Goal: Find specific page/section: Find specific page/section

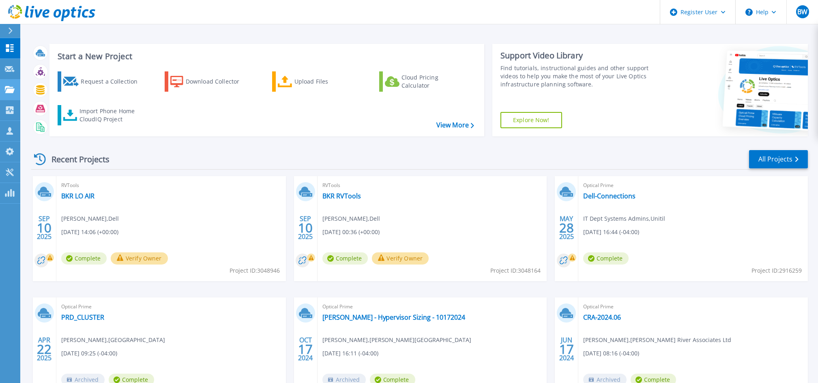
click at [8, 93] on icon at bounding box center [10, 89] width 10 height 7
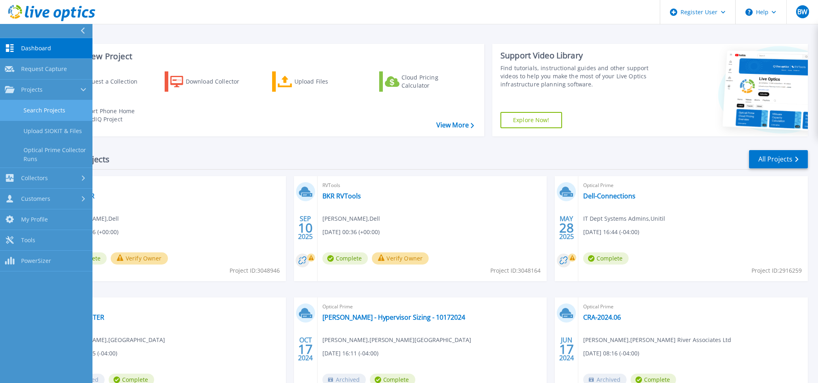
click at [20, 112] on link "Search Projects" at bounding box center [46, 110] width 93 height 21
click at [213, 121] on div "Request a Collection Download Collector Upload Files Cloud Pricing Calculator I…" at bounding box center [265, 98] width 429 height 67
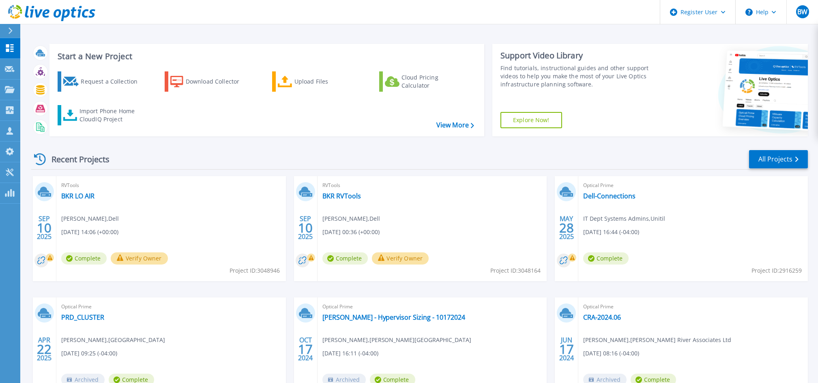
click at [317, 134] on div "Start a New Project Request a Collection Download Collector Upload Files Cloud …" at bounding box center [267, 90] width 435 height 93
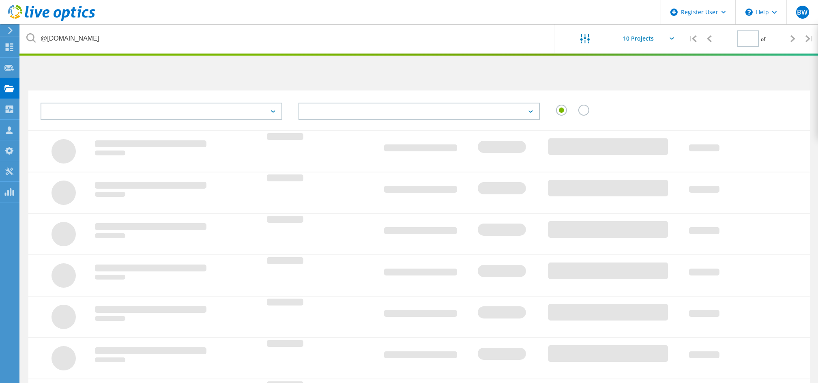
type input "1"
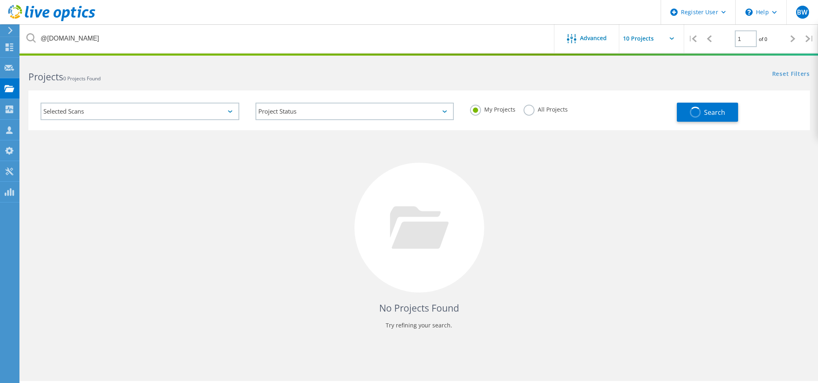
click at [101, 63] on div "Projects 0 Projects Found" at bounding box center [219, 70] width 399 height 22
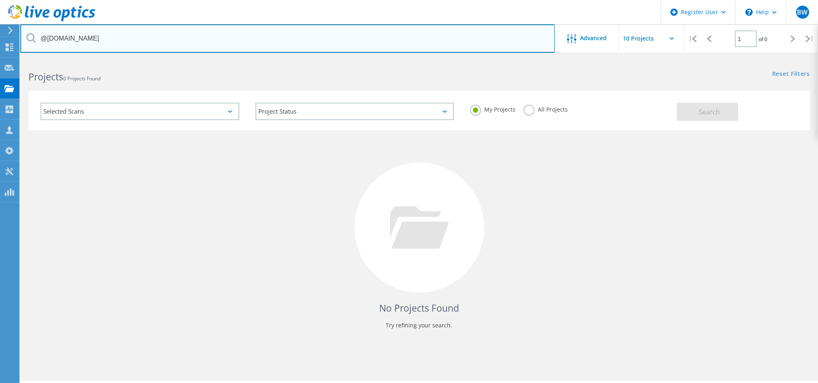
click at [165, 40] on input "@[DOMAIN_NAME]" at bounding box center [287, 38] width 535 height 28
paste input "APM01204109233"
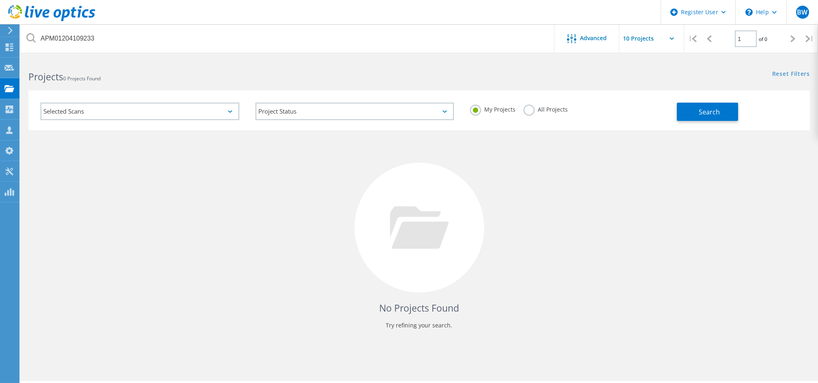
click at [339, 64] on div "Projects 0 Projects Found" at bounding box center [219, 70] width 399 height 22
click at [587, 35] on span "Advanced" at bounding box center [594, 38] width 27 height 6
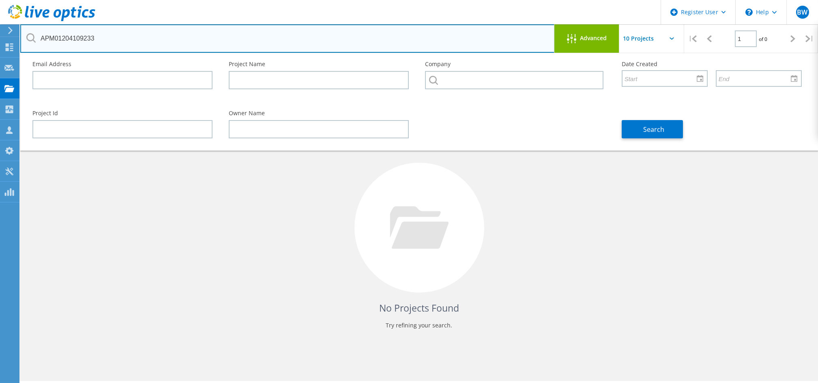
click at [340, 43] on input "APM01204109233" at bounding box center [287, 38] width 535 height 28
type input "@[DOMAIN_NAME]"
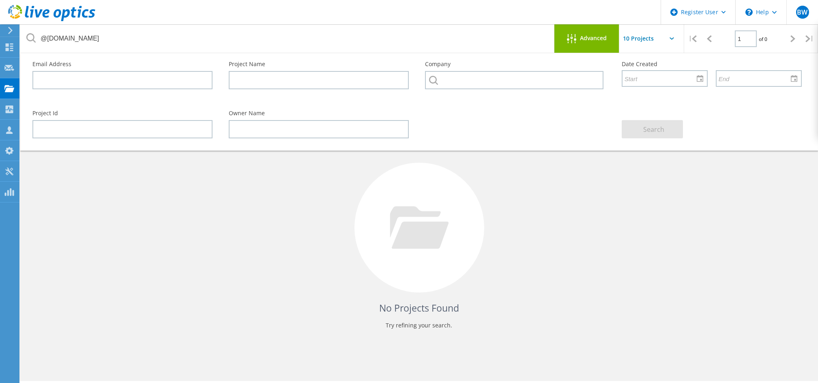
click at [595, 46] on div "Advanced" at bounding box center [587, 38] width 65 height 28
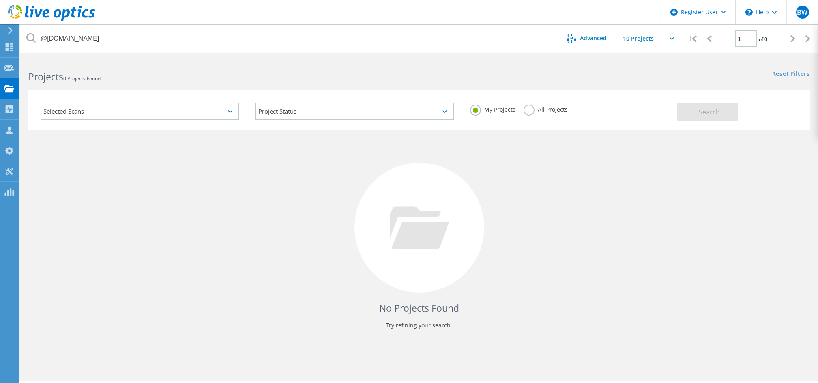
click at [539, 118] on div "My Projects All Projects" at bounding box center [569, 110] width 215 height 30
click at [555, 109] on label "All Projects" at bounding box center [546, 109] width 44 height 8
click at [0, 0] on input "All Projects" at bounding box center [0, 0] width 0 height 0
click at [683, 119] on button "Search" at bounding box center [707, 112] width 61 height 18
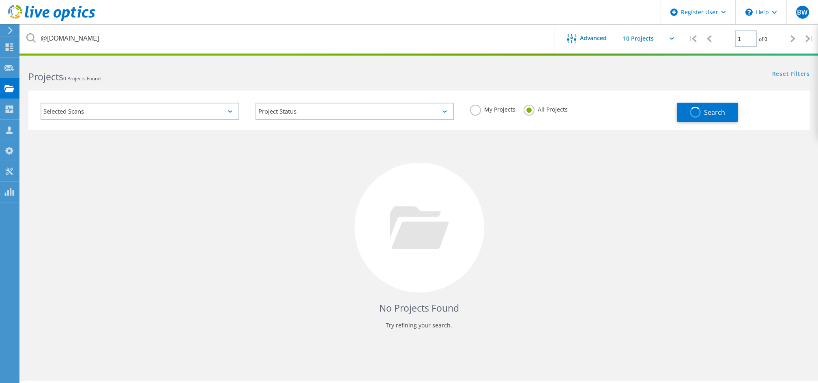
click at [619, 62] on div "Reset Filters Show Filters" at bounding box center [618, 66] width 399 height 15
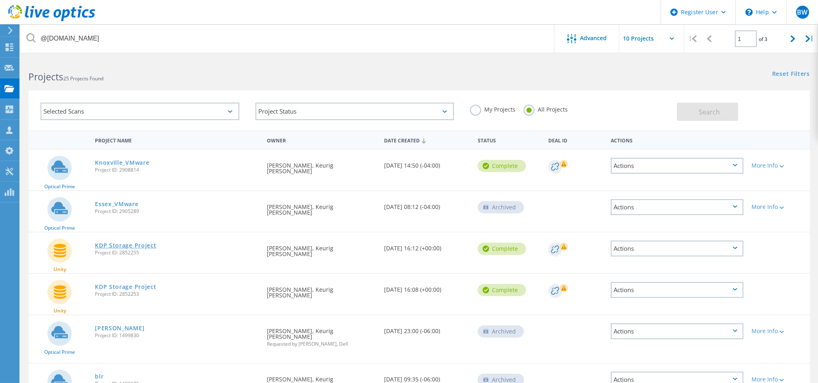
click at [127, 243] on link "KDP Storage Project" at bounding box center [125, 246] width 61 height 6
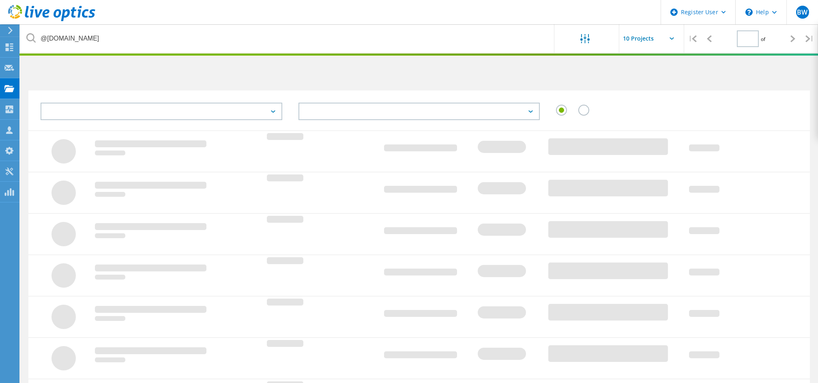
type input "1"
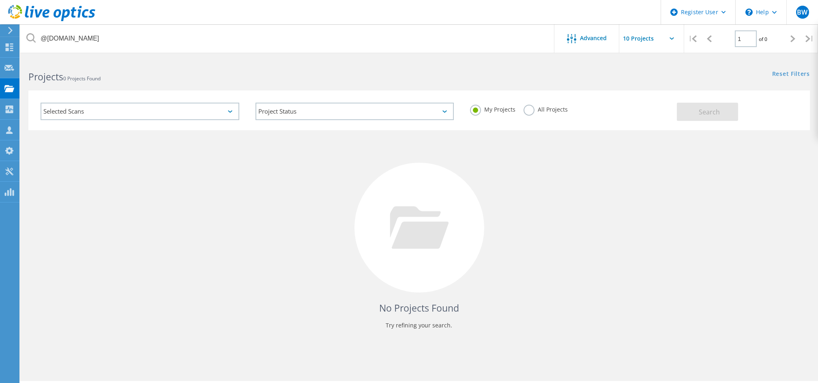
click at [560, 112] on label "All Projects" at bounding box center [546, 109] width 44 height 8
click at [0, 0] on input "All Projects" at bounding box center [0, 0] width 0 height 0
click at [579, 106] on div "My Projects All Projects" at bounding box center [569, 110] width 215 height 30
click at [725, 116] on button "Search" at bounding box center [707, 112] width 61 height 18
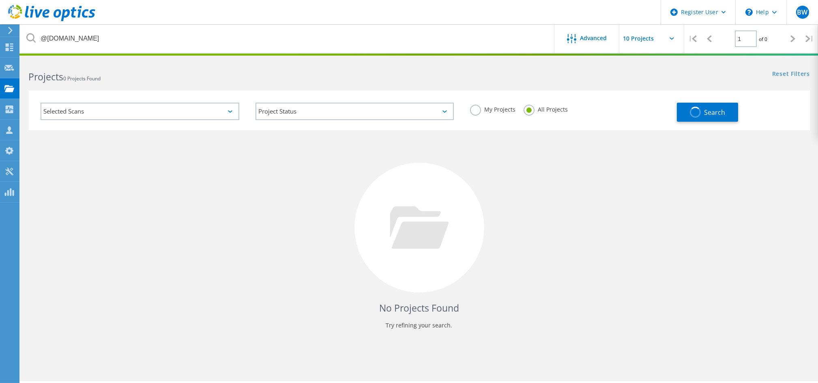
click at [598, 61] on div "Reset Filters Show Filters" at bounding box center [618, 66] width 399 height 15
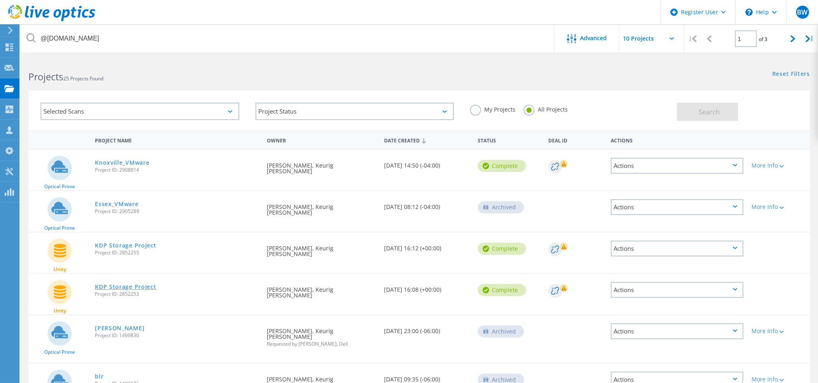
click at [122, 284] on link "KDP Storage Project" at bounding box center [125, 287] width 61 height 6
